Goal: Information Seeking & Learning: Learn about a topic

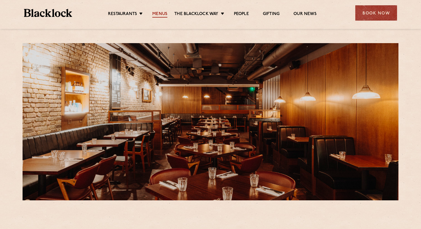
click at [162, 13] on link "Menus" at bounding box center [159, 14] width 15 height 6
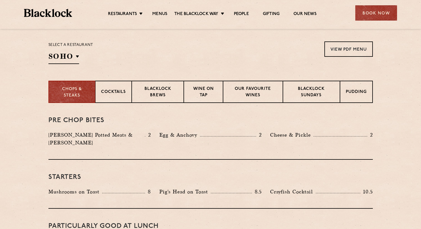
scroll to position [178, 0]
click at [328, 92] on p "Blacklock Sundays" at bounding box center [311, 92] width 45 height 13
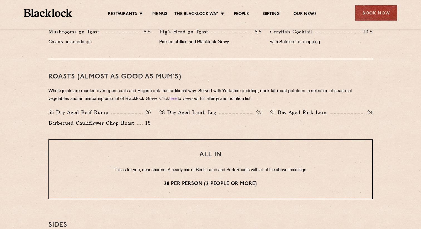
scroll to position [368, 0]
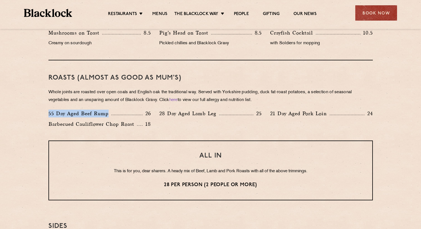
drag, startPoint x: 48, startPoint y: 113, endPoint x: 119, endPoint y: 113, distance: 71.0
click at [119, 113] on div "55 Day Aged Beef Rump 26" at bounding box center [99, 114] width 102 height 8
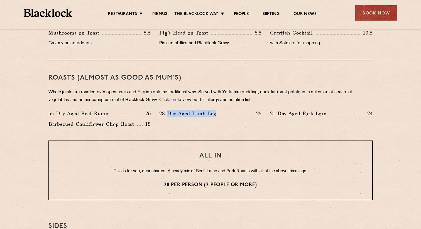
drag, startPoint x: 167, startPoint y: 113, endPoint x: 227, endPoint y: 115, distance: 59.6
click at [227, 115] on div "28 Day Aged Lamb Leg 25" at bounding box center [210, 114] width 102 height 8
drag, startPoint x: 278, startPoint y: 113, endPoint x: 329, endPoint y: 113, distance: 51.5
click at [329, 113] on p "21 Day Aged Pork Loin" at bounding box center [300, 114] width 60 height 8
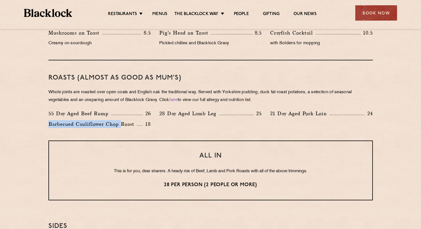
drag, startPoint x: 48, startPoint y: 121, endPoint x: 121, endPoint y: 121, distance: 73.0
click at [122, 121] on p "Barbecued Cauliflower Chop Roast" at bounding box center [92, 124] width 89 height 8
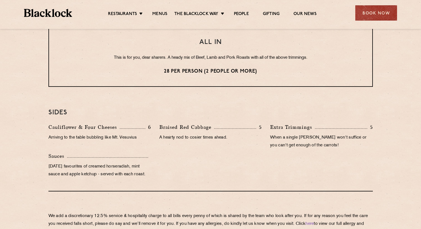
scroll to position [488, 0]
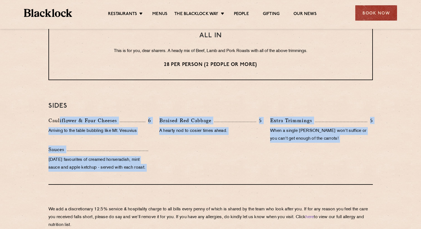
drag, startPoint x: 59, startPoint y: 122, endPoint x: 380, endPoint y: 196, distance: 330.0
click at [380, 196] on section "Eye openers If you had a big [DATE] or need a little booster to kickstart your …" at bounding box center [210, 18] width 421 height 453
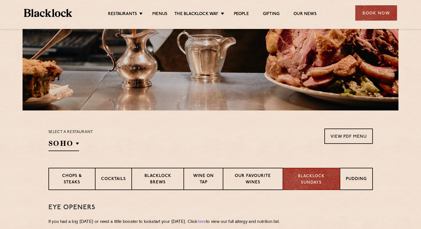
scroll to position [91, 0]
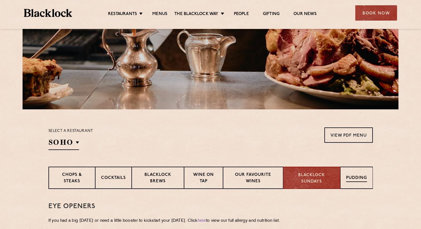
click at [362, 185] on div "Pudding" at bounding box center [356, 178] width 33 height 22
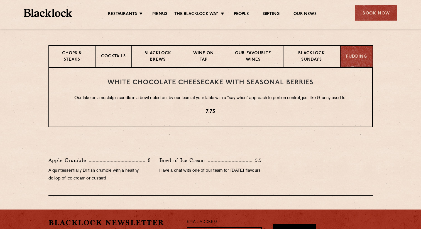
scroll to position [213, 0]
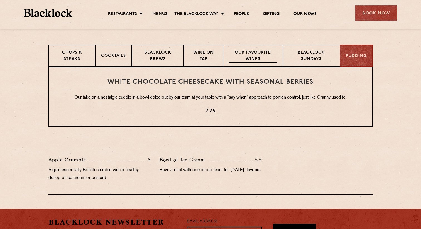
click at [256, 52] on p "Our favourite wines" at bounding box center [253, 56] width 48 height 13
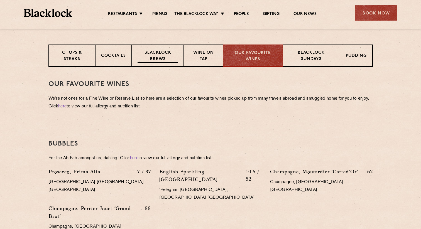
click at [171, 54] on p "Blacklock Brews" at bounding box center [158, 56] width 41 height 13
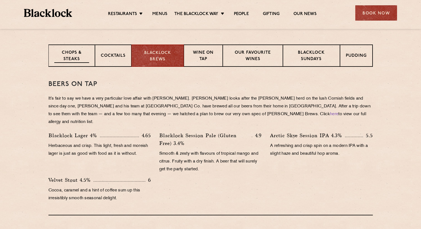
click at [82, 57] on p "Chops & Steaks" at bounding box center [71, 56] width 35 height 13
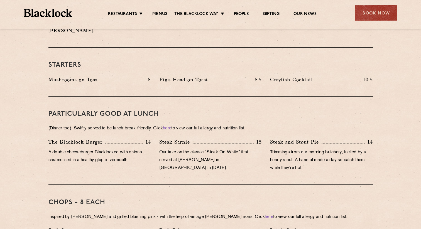
scroll to position [0, 0]
